Goal: Information Seeking & Learning: Learn about a topic

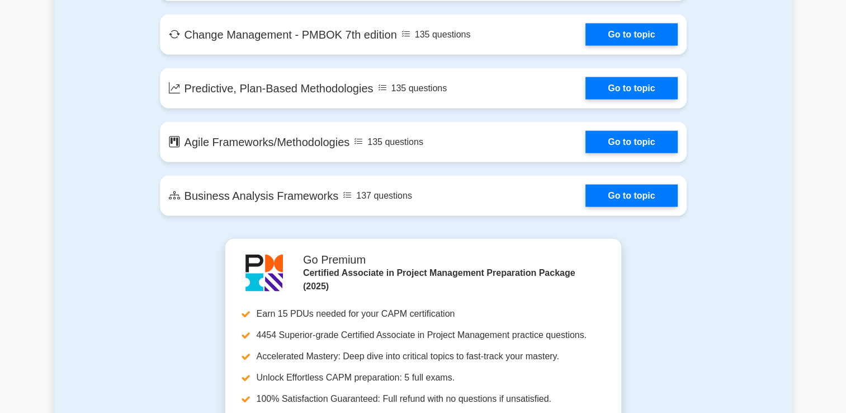
scroll to position [2304, 0]
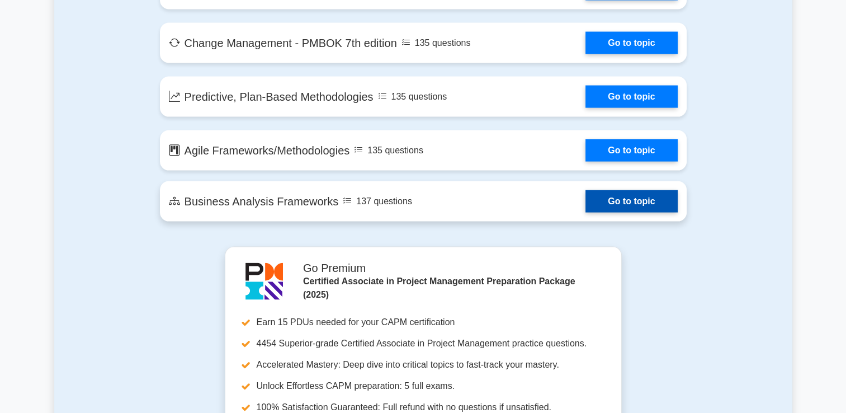
click at [628, 195] on link "Go to topic" at bounding box center [632, 201] width 92 height 22
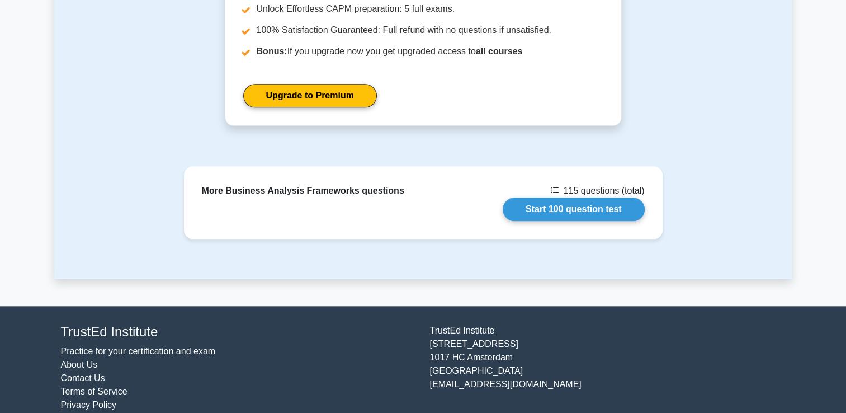
scroll to position [1172, 0]
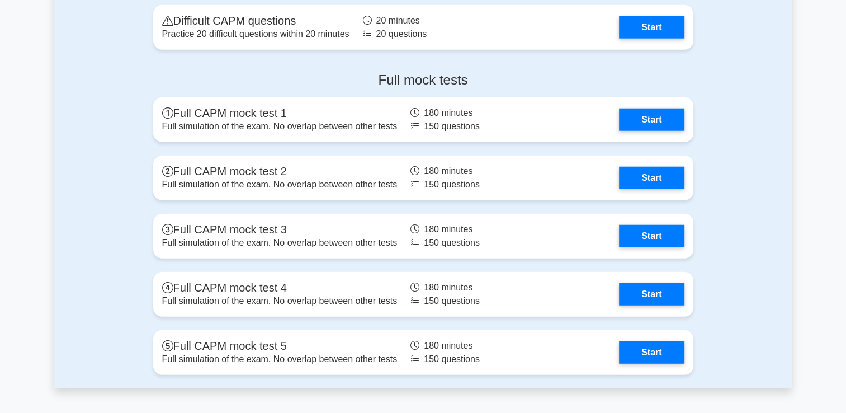
scroll to position [2908, 0]
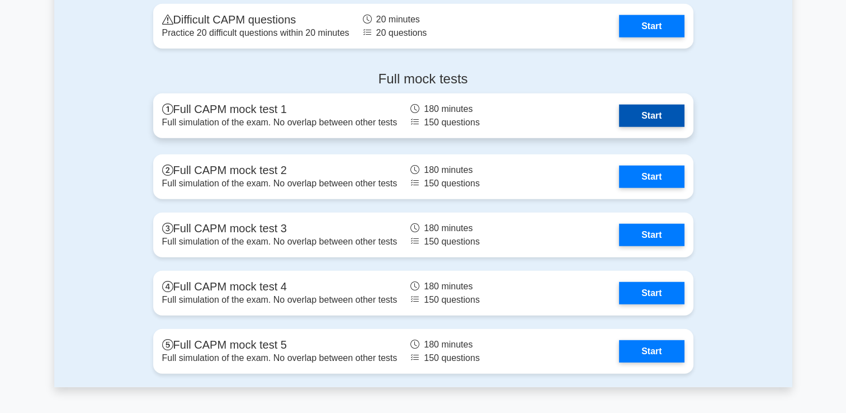
click at [653, 113] on link "Start" at bounding box center [651, 116] width 65 height 22
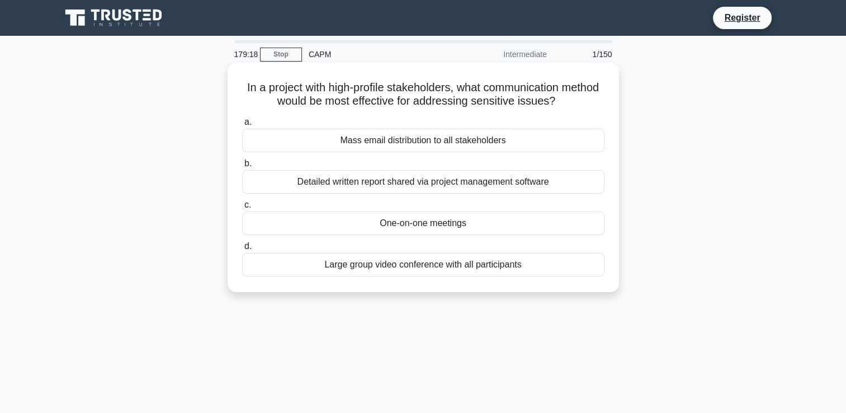
click at [337, 148] on div "Mass email distribution to all stakeholders" at bounding box center [423, 140] width 362 height 23
click at [242, 126] on input "a. Mass email distribution to all stakeholders" at bounding box center [242, 122] width 0 height 7
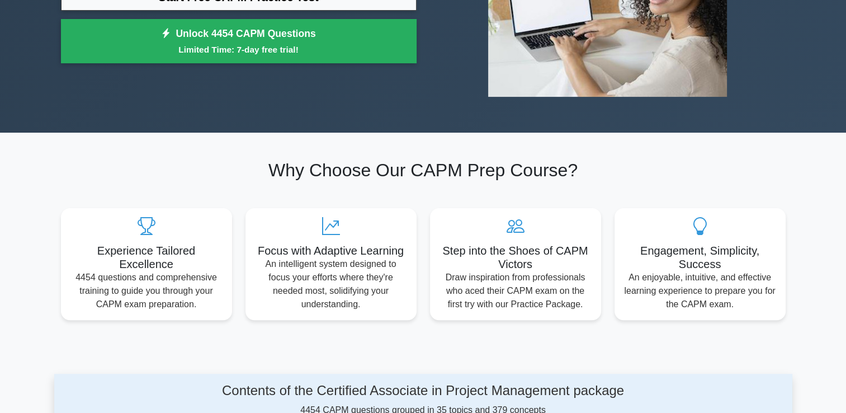
scroll to position [231, 0]
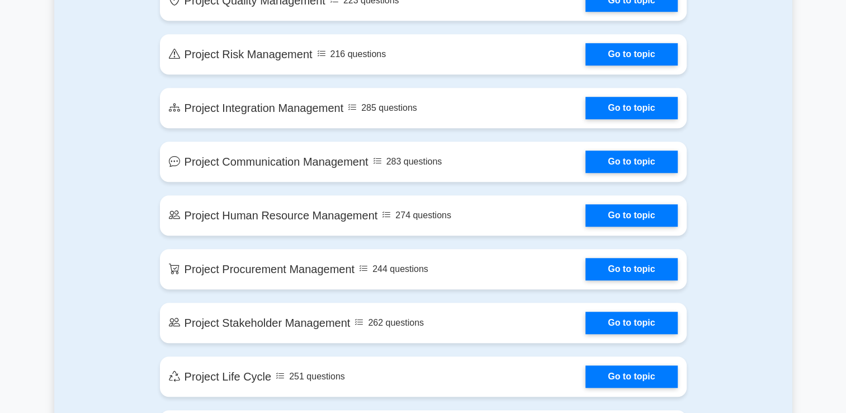
scroll to position [850, 0]
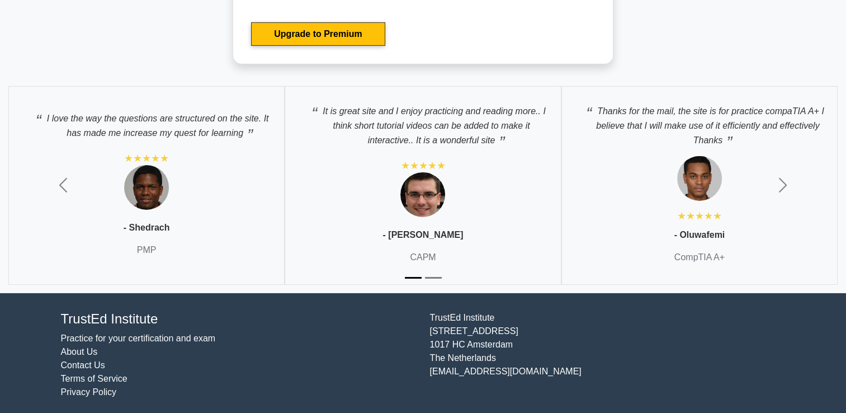
scroll to position [3542, 0]
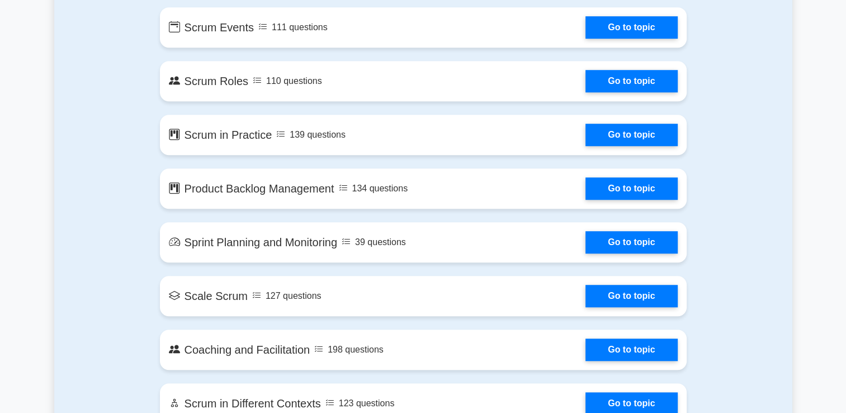
scroll to position [785, 0]
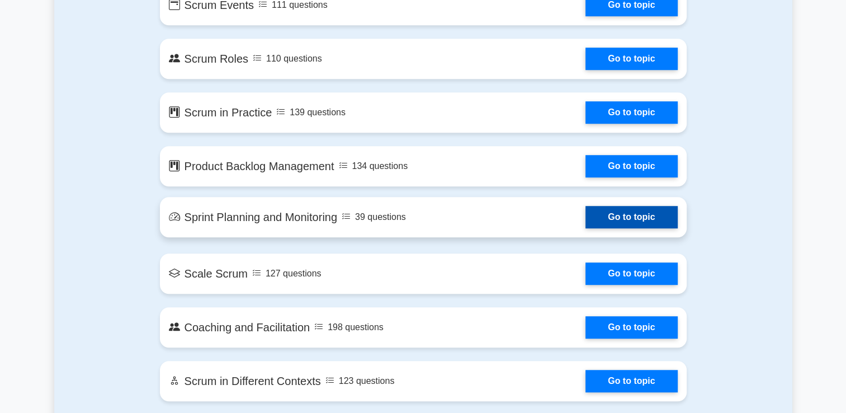
click at [597, 216] on link "Go to topic" at bounding box center [632, 217] width 92 height 22
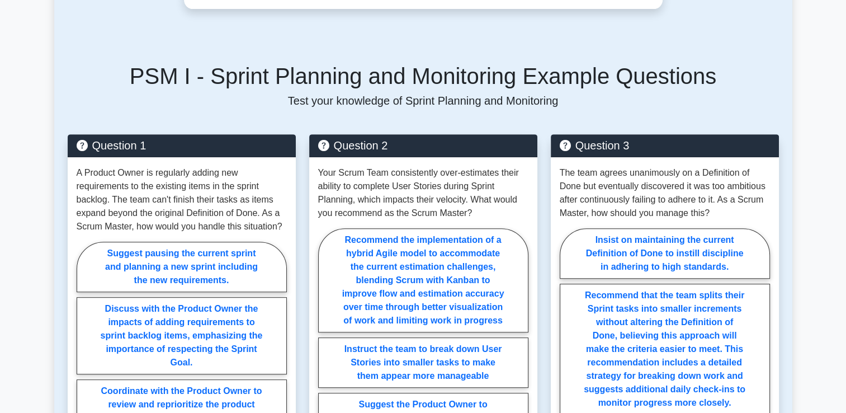
scroll to position [442, 0]
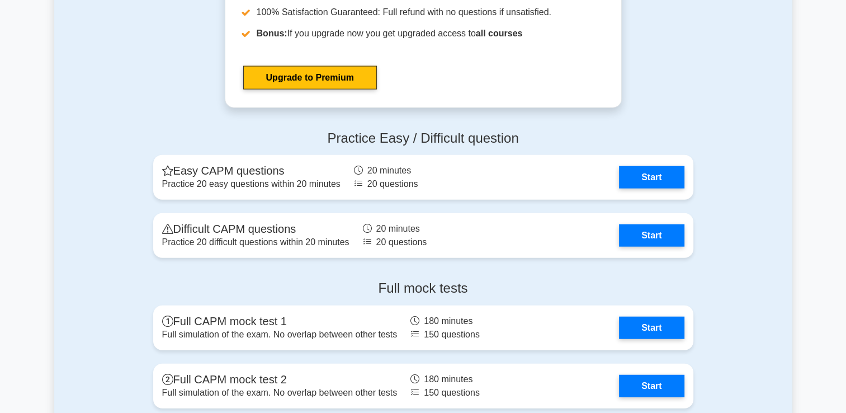
scroll to position [2669, 0]
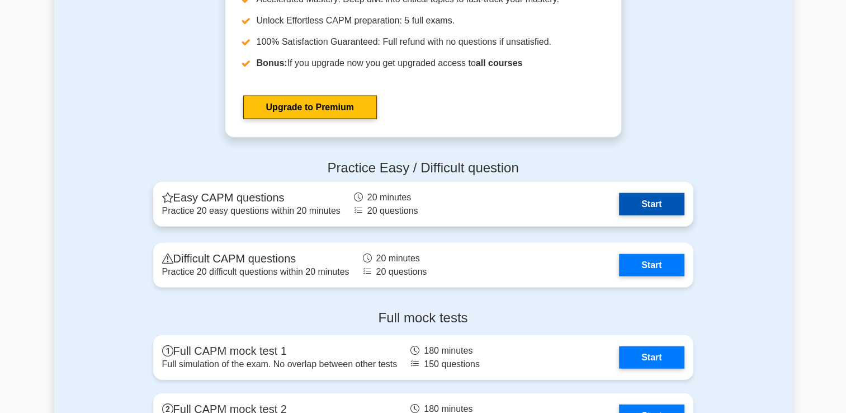
click at [619, 205] on link "Start" at bounding box center [651, 204] width 65 height 22
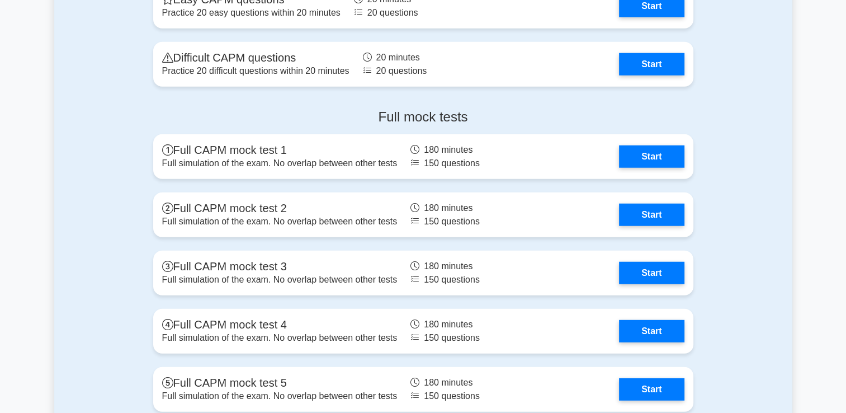
scroll to position [2871, 0]
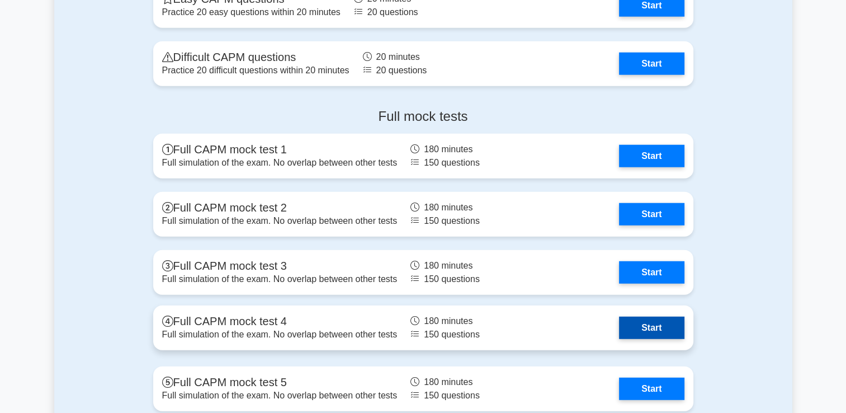
click at [619, 333] on link "Start" at bounding box center [651, 328] width 65 height 22
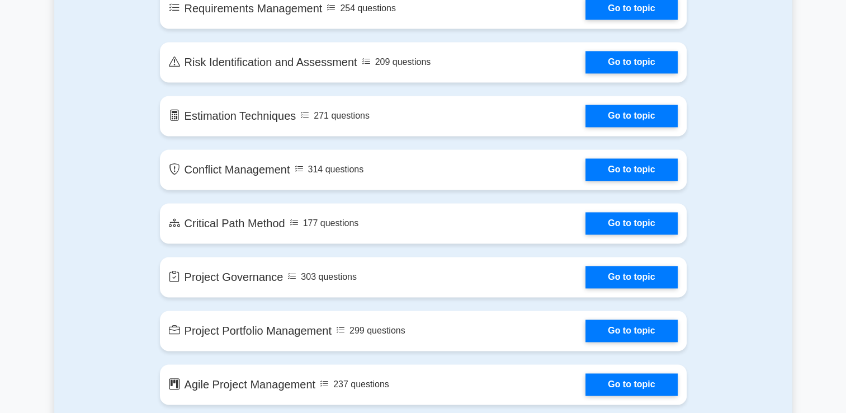
scroll to position [1573, 0]
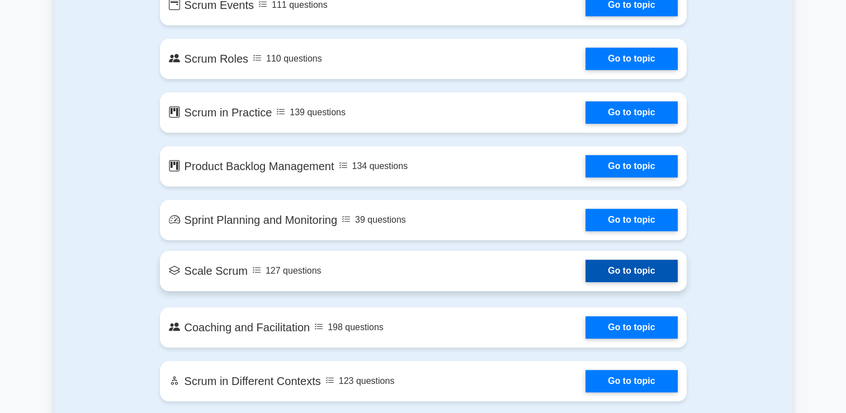
click at [586, 268] on link "Go to topic" at bounding box center [632, 270] width 92 height 22
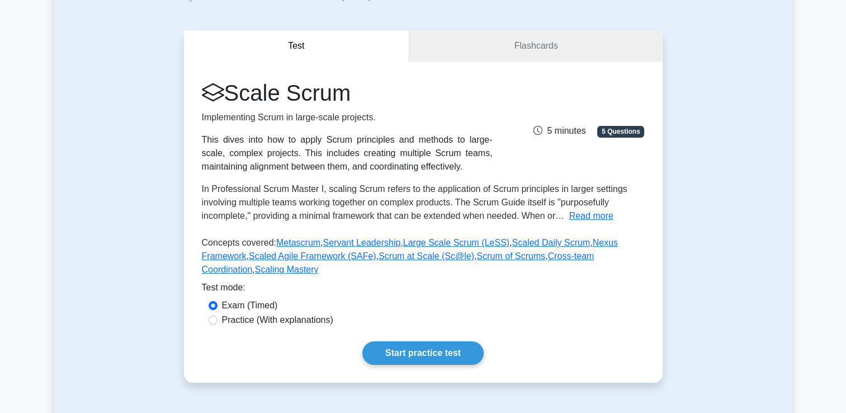
scroll to position [89, 0]
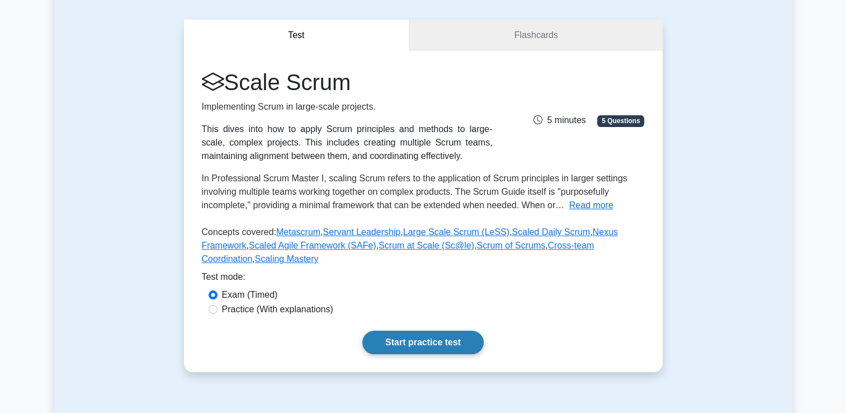
click at [384, 331] on link "Start practice test" at bounding box center [422, 342] width 121 height 23
